Goal: Use online tool/utility: Utilize a website feature to perform a specific function

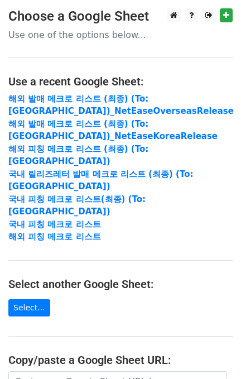
scroll to position [177, 0]
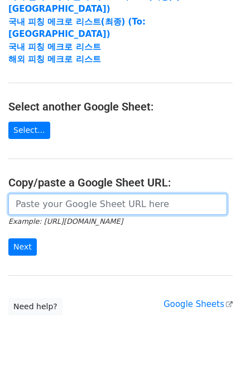
click at [68, 194] on input "url" at bounding box center [117, 204] width 219 height 21
paste input "https://docs.google.com/spreadsheets/d/1ShyjhhxkXjmubqew4Z8Sx6ORa3F4X4ZMOET7bu4…"
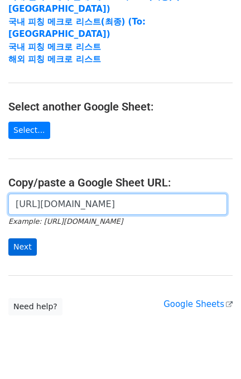
scroll to position [0, 351]
type input "https://docs.google.com/spreadsheets/d/1ShyjhhxkXjmubqew4Z8Sx6ORa3F4X4ZMOET7bu4…"
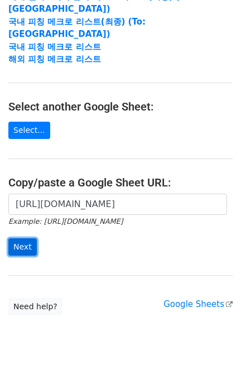
click at [17, 238] on input "Next" at bounding box center [22, 246] width 28 height 17
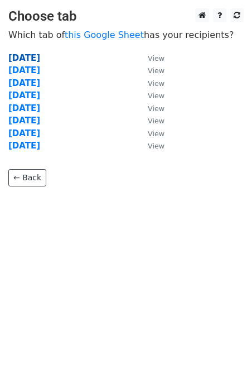
click at [40, 62] on strong "2025.08.27" at bounding box center [24, 58] width 32 height 10
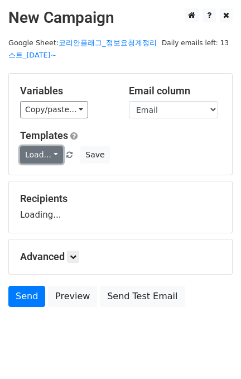
click at [46, 156] on link "Load..." at bounding box center [41, 154] width 43 height 17
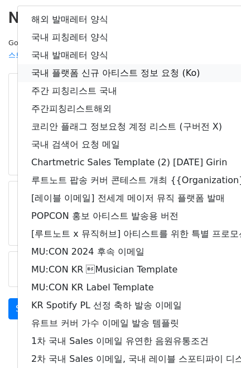
click at [100, 77] on link "국내 플랫폼 신규 아티스트 정보 요청 (Ko)" at bounding box center [197, 73] width 358 height 18
